Goal: Information Seeking & Learning: Learn about a topic

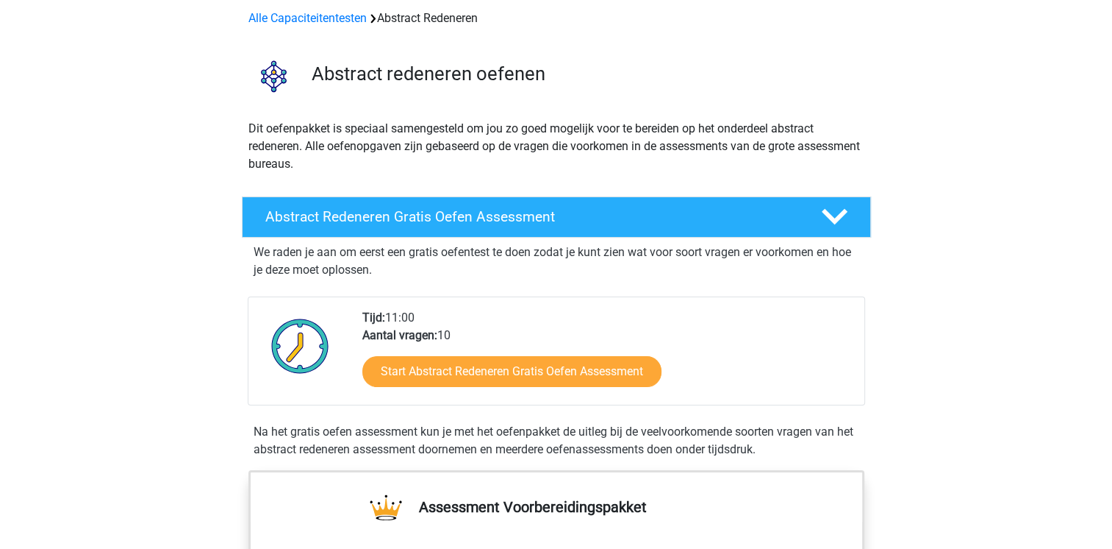
scroll to position [88, 0]
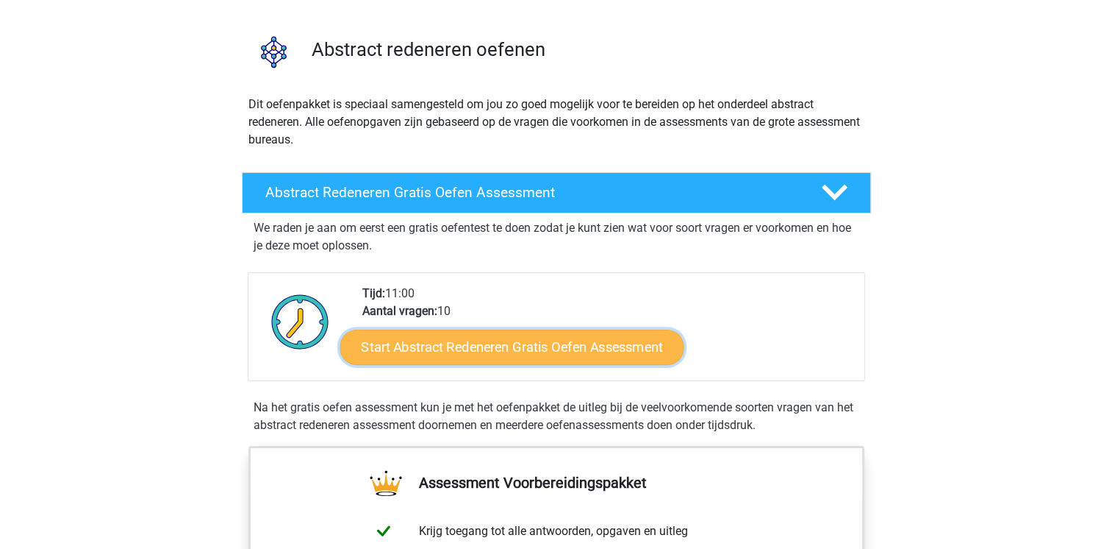
click at [457, 346] on link "Start Abstract Redeneren Gratis Oefen Assessment" at bounding box center [512, 346] width 344 height 35
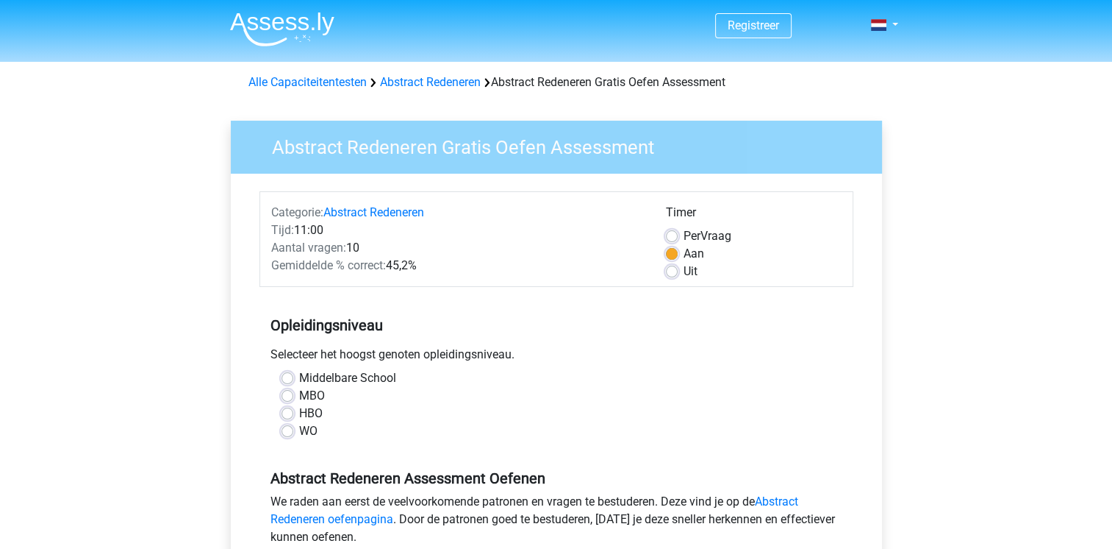
click at [299, 382] on label "Middelbare School" at bounding box center [347, 378] width 97 height 18
click at [291, 382] on input "Middelbare School" at bounding box center [288, 376] width 12 height 15
radio input "true"
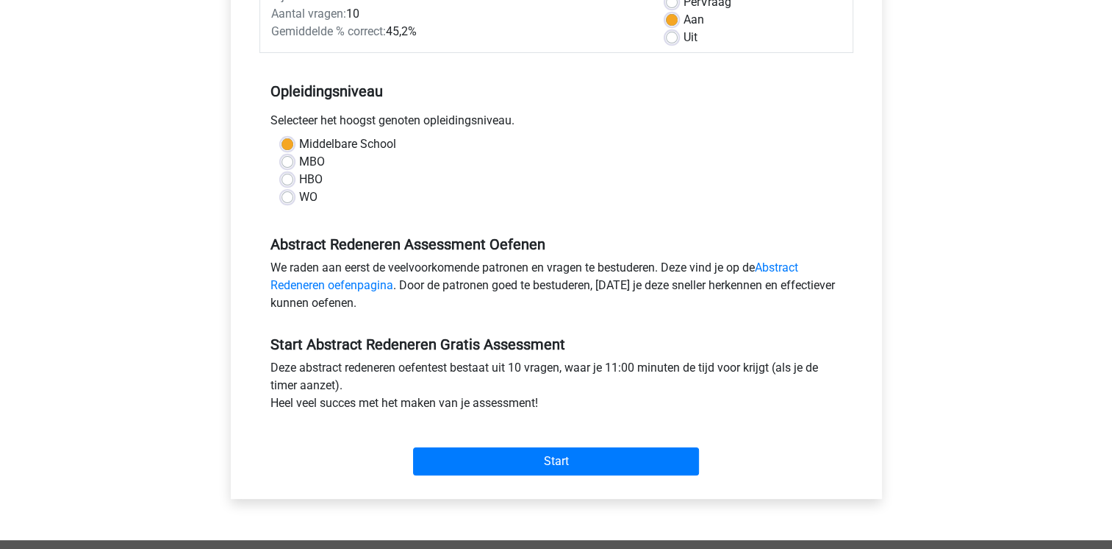
scroll to position [235, 0]
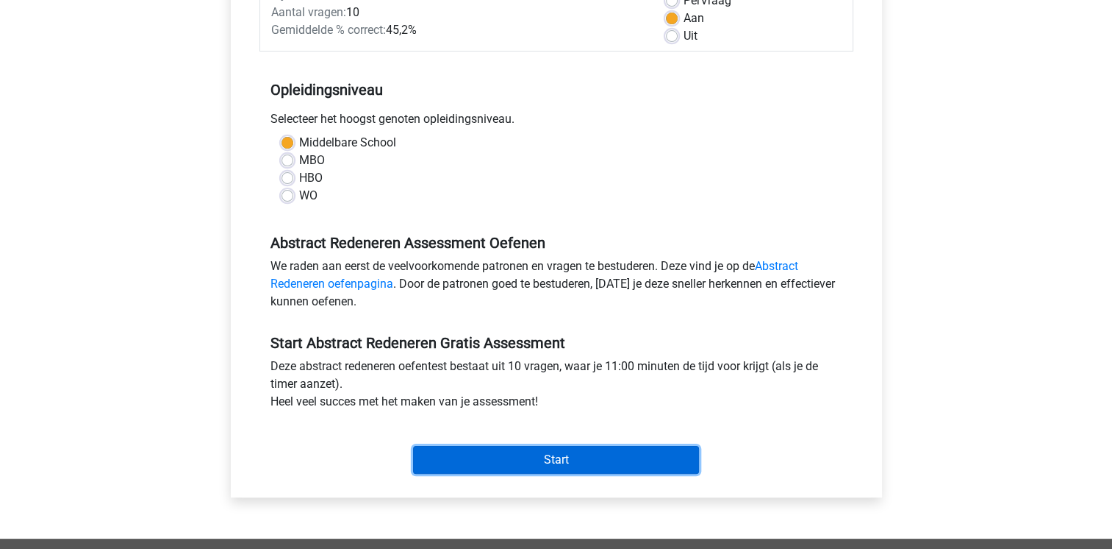
click at [612, 456] on input "Start" at bounding box center [556, 460] width 286 height 28
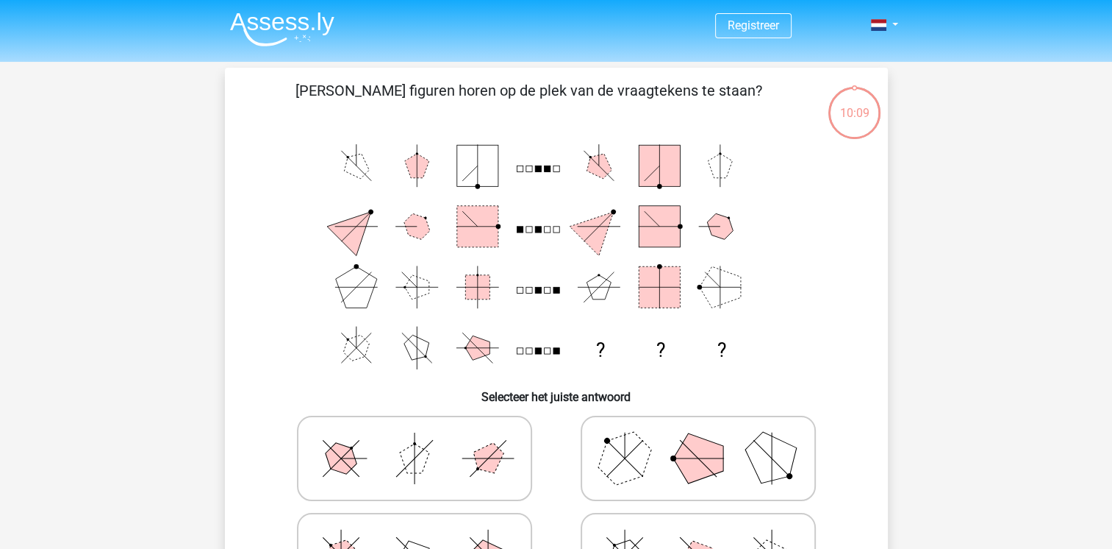
click at [991, 422] on div "Registreer Nederlands English" at bounding box center [556, 543] width 1112 height 1087
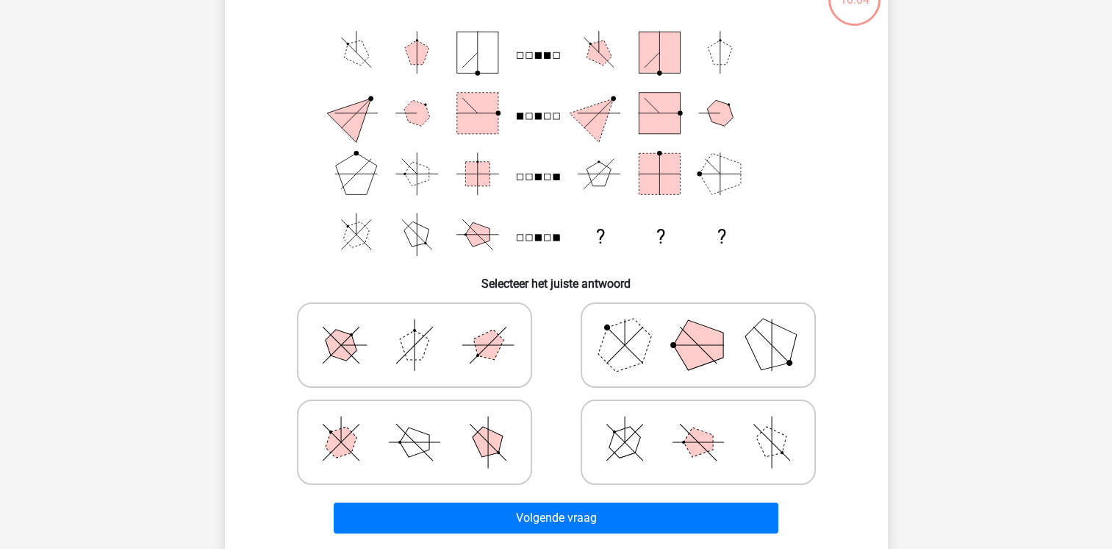
scroll to position [118, 0]
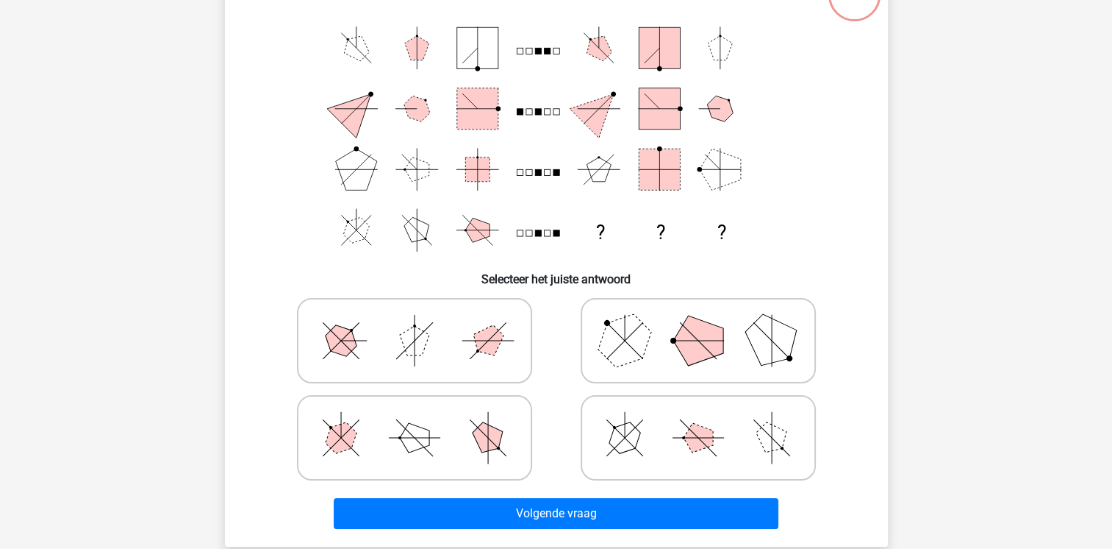
click at [900, 230] on div "09:53 Vraag 1 van de 10 Categorie: abstract redeneren set 1 Welke figuren horen…" at bounding box center [556, 248] width 699 height 596
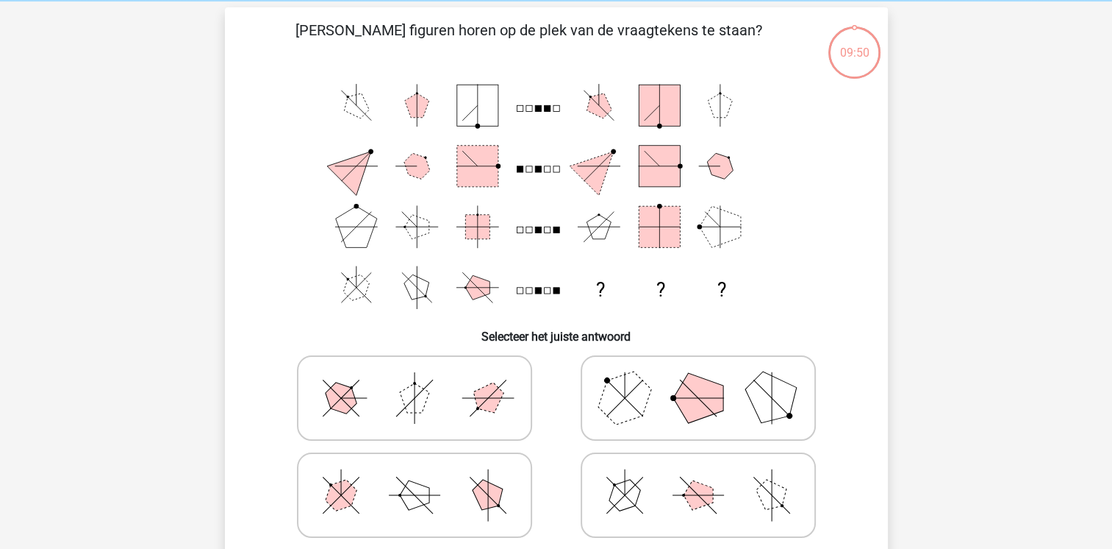
scroll to position [29, 0]
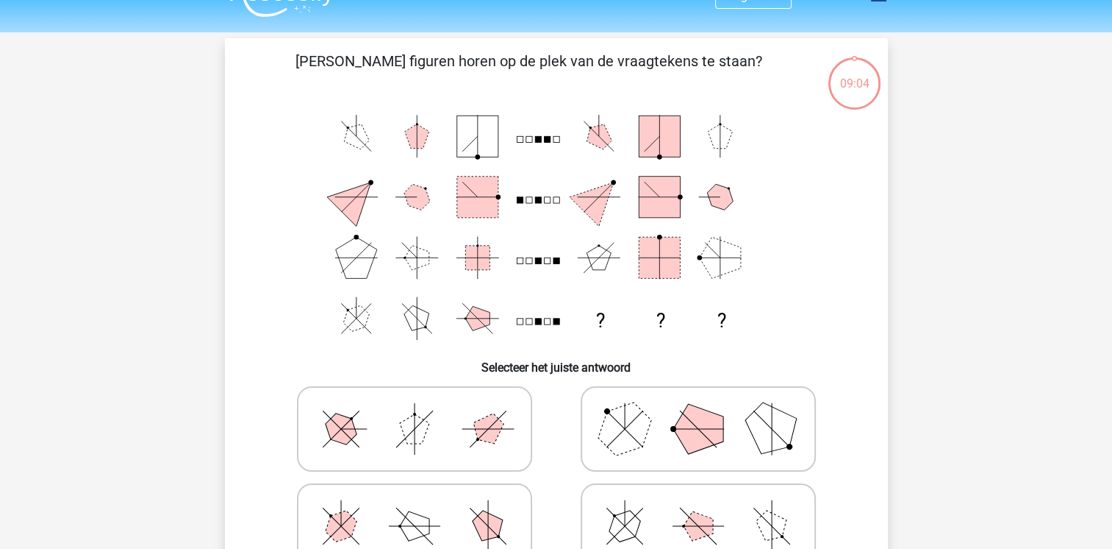
click at [948, 454] on div "Registreer Nederlands English" at bounding box center [556, 514] width 1112 height 1087
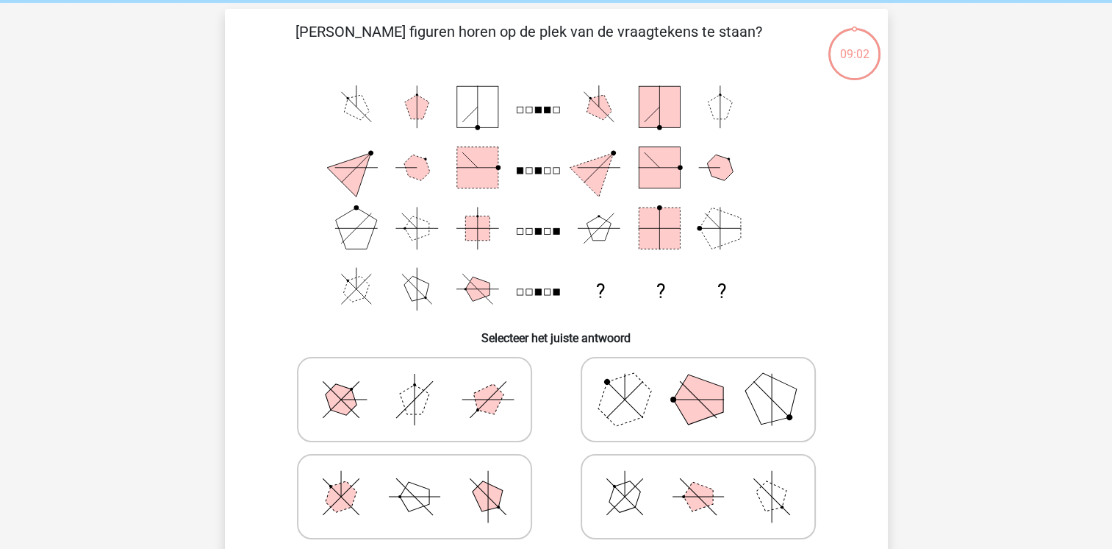
scroll to position [88, 0]
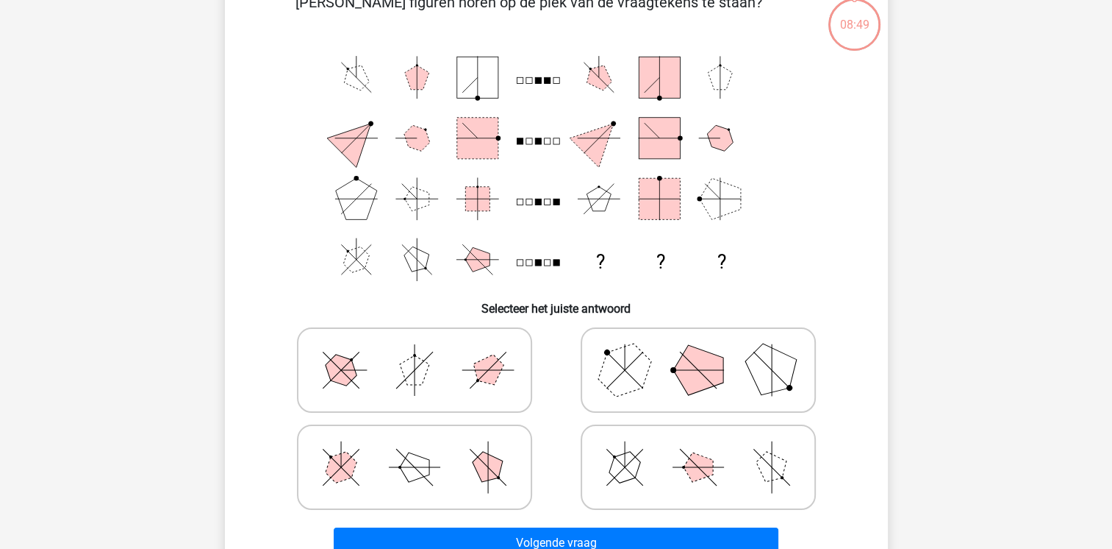
click at [674, 351] on icon at bounding box center [698, 370] width 221 height 74
click at [699, 351] on input "radio" at bounding box center [704, 347] width 10 height 10
radio input "true"
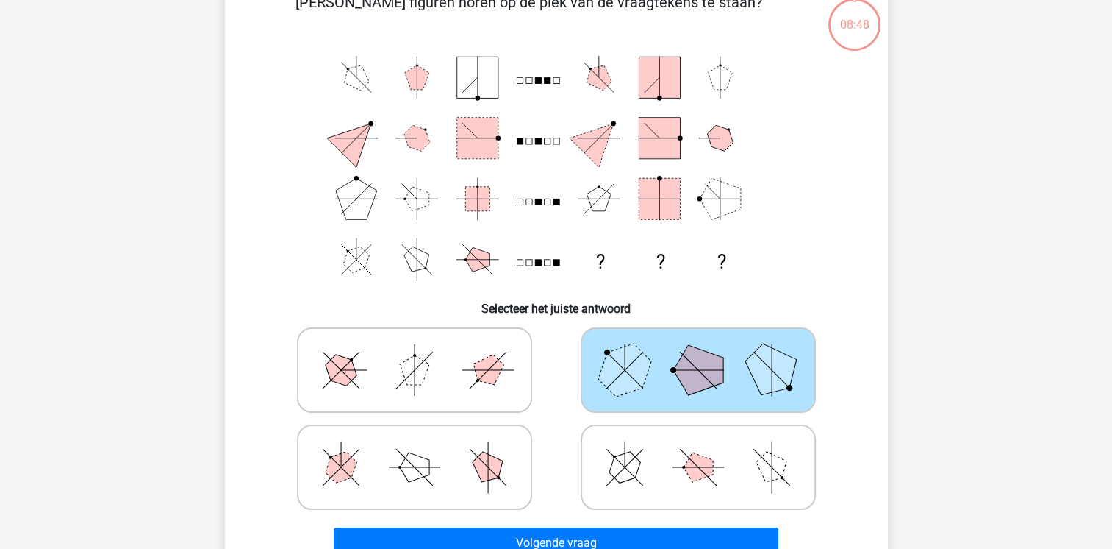
click at [1040, 401] on div "Registreer Nederlands English" at bounding box center [556, 455] width 1112 height 1087
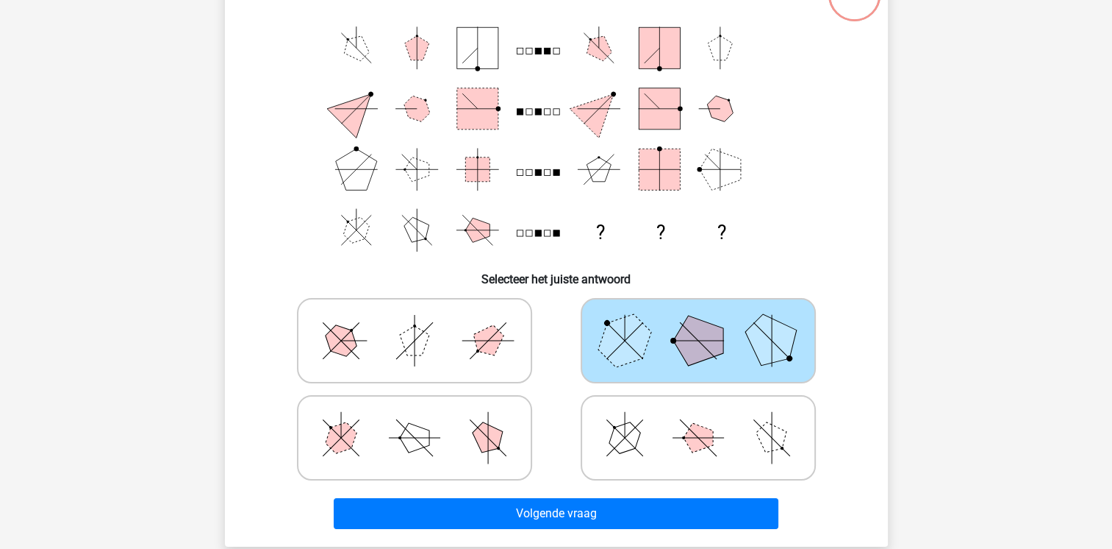
scroll to position [147, 0]
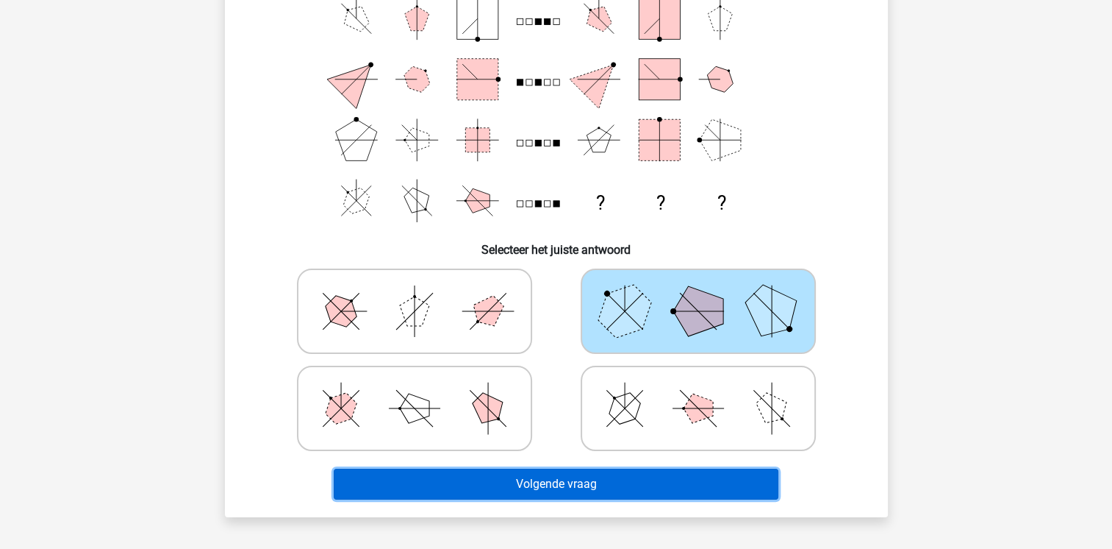
click at [697, 487] on button "Volgende vraag" at bounding box center [556, 483] width 445 height 31
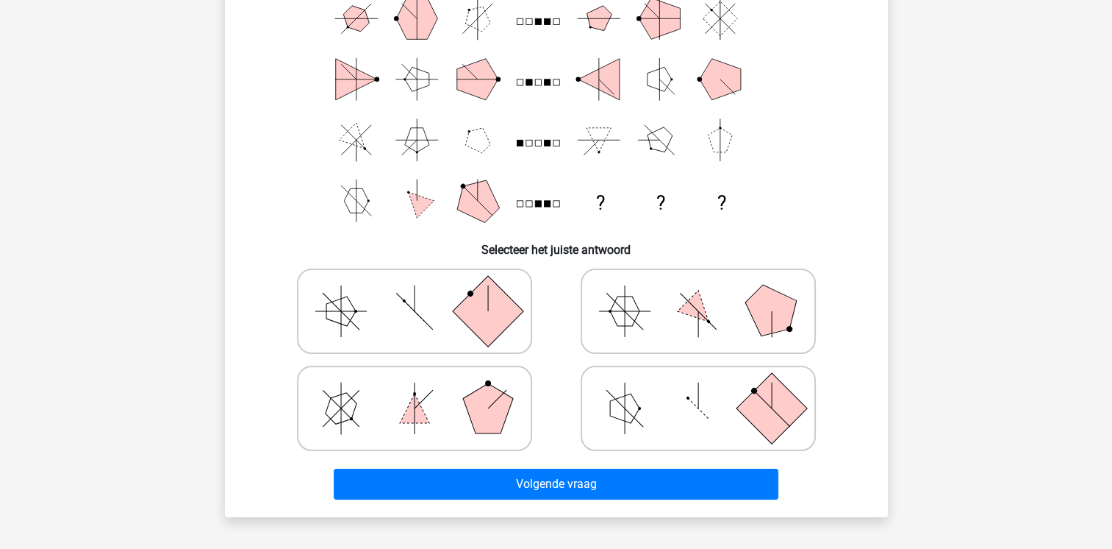
scroll to position [68, 0]
